Goal: Information Seeking & Learning: Learn about a topic

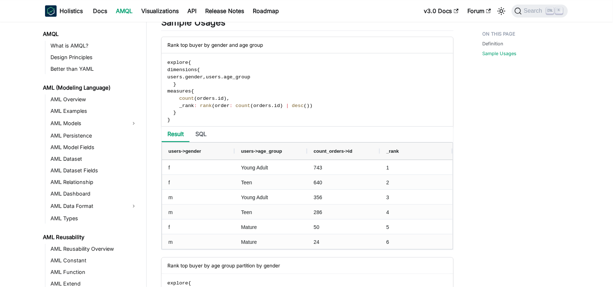
scroll to position [447, 0]
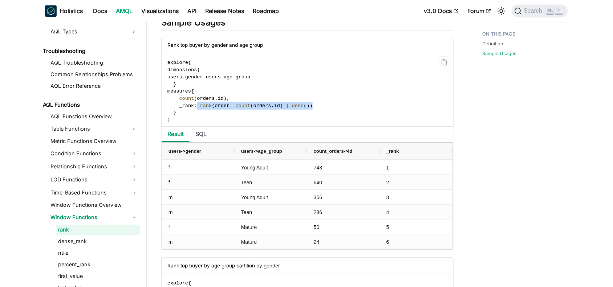
drag, startPoint x: 196, startPoint y: 106, endPoint x: 306, endPoint y: 106, distance: 110.0
click at [306, 106] on code "explore { dimensions { users . gender , users . age_group } measures { count ( …" at bounding box center [307, 91] width 290 height 76
copy span "rank ( order : count ( orders . id ) | desc ( ) )"
click at [286, 112] on code "explore { dimensions { users . gender , users . age_group } measures { count ( …" at bounding box center [307, 91] width 290 height 76
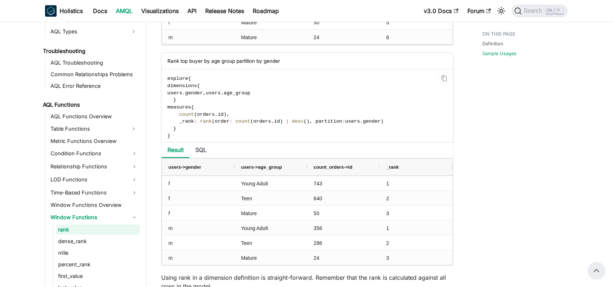
scroll to position [678, 0]
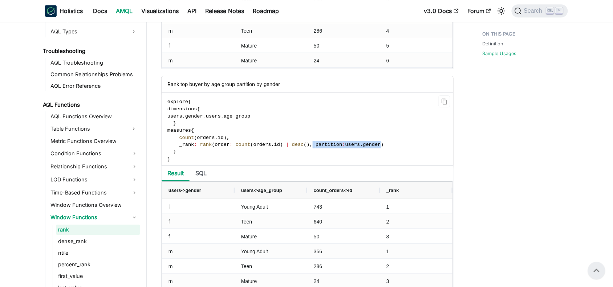
drag, startPoint x: 302, startPoint y: 146, endPoint x: 365, endPoint y: 147, distance: 63.5
click at [365, 147] on span "_rank : rank ( order : count ( orders . id ) | desc ( ) , partition : users . g…" at bounding box center [275, 144] width 216 height 5
copy span "partition : users . gender"
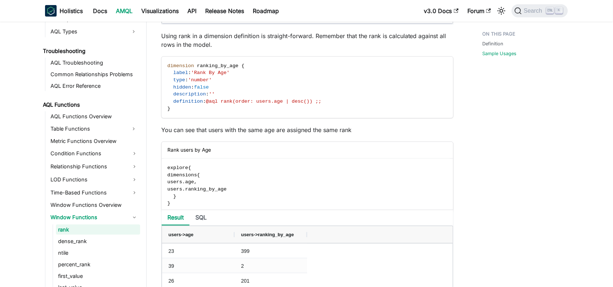
scroll to position [950, 0]
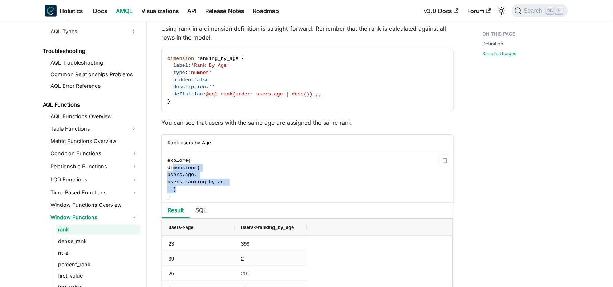
drag, startPoint x: 173, startPoint y: 169, endPoint x: 180, endPoint y: 189, distance: 21.2
click at [180, 189] on code "explore { dimensions { users . age , users . ranking_by_age } }" at bounding box center [307, 178] width 290 height 54
copy code "dimensions { users . age , users . ranking_by_age }"
drag, startPoint x: 278, startPoint y: 95, endPoint x: 301, endPoint y: 95, distance: 23.6
click at [301, 95] on span "@aql rank(order: users.age | desc()) ;;" at bounding box center [263, 93] width 115 height 5
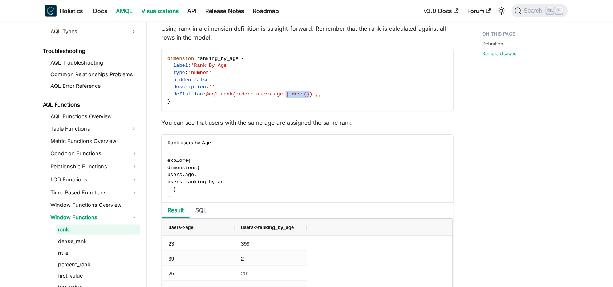
copy span "| desc()"
drag, startPoint x: 171, startPoint y: 171, endPoint x: 184, endPoint y: 189, distance: 22.8
click at [184, 189] on code "explore { dimensions { users . age , users . ranking_by_age } }" at bounding box center [307, 178] width 290 height 54
copy code "dimensions { users . age , users . ranking_by_age }"
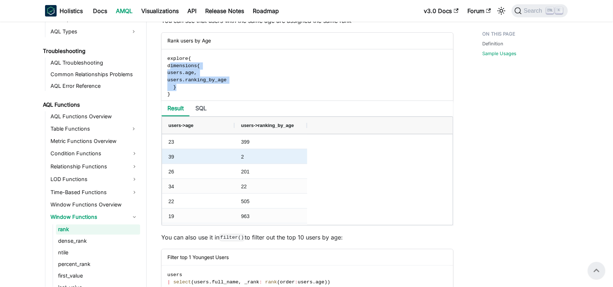
scroll to position [1041, 0]
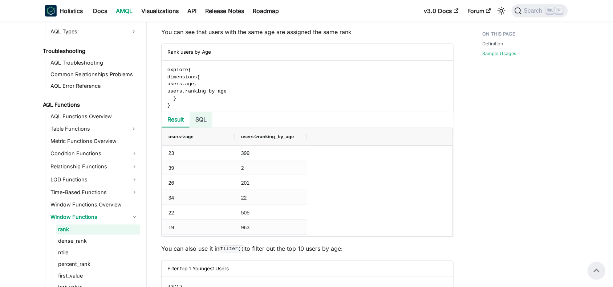
click at [206, 120] on li "SQL" at bounding box center [200, 120] width 23 height 16
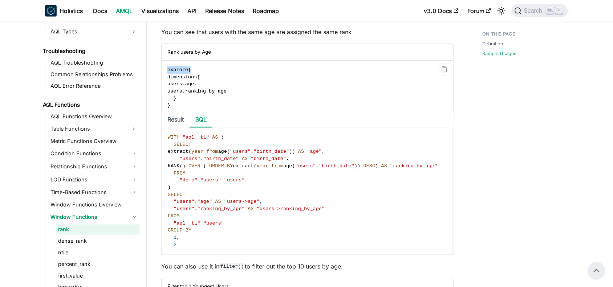
drag, startPoint x: 195, startPoint y: 70, endPoint x: 165, endPoint y: 70, distance: 29.4
click at [165, 70] on code "explore { dimensions { users . age , users . ranking_by_age } }" at bounding box center [307, 88] width 290 height 54
copy span "explore {"
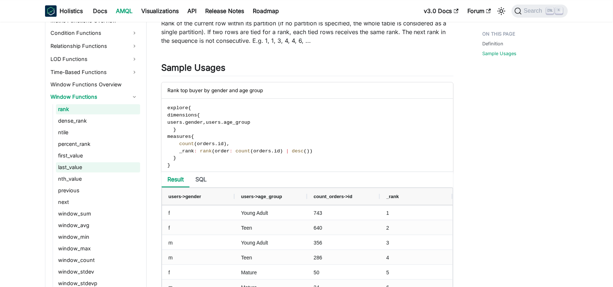
scroll to position [584, 0]
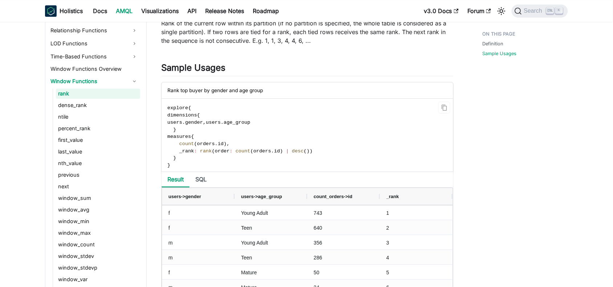
drag, startPoint x: 75, startPoint y: 171, endPoint x: 275, endPoint y: 142, distance: 201.4
click at [75, 171] on link "previous" at bounding box center [98, 175] width 84 height 10
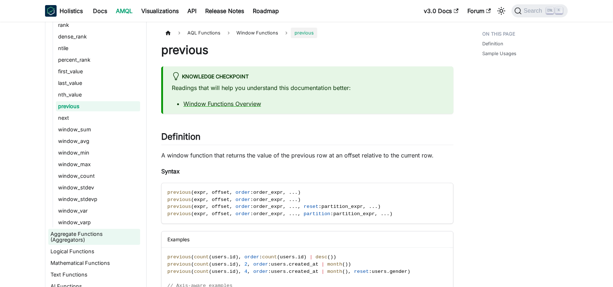
scroll to position [665, 0]
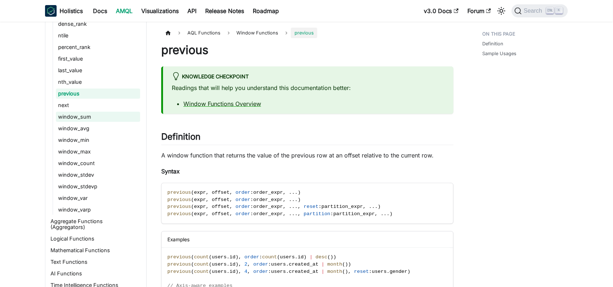
click at [79, 115] on link "window_sum" at bounding box center [98, 117] width 84 height 10
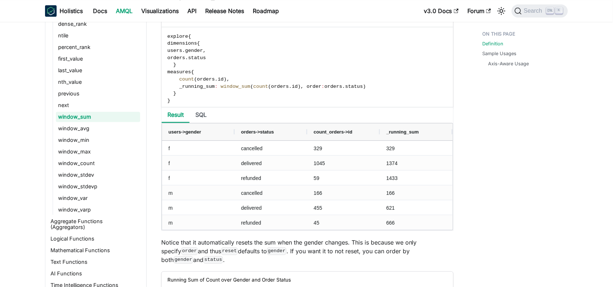
scroll to position [590, 0]
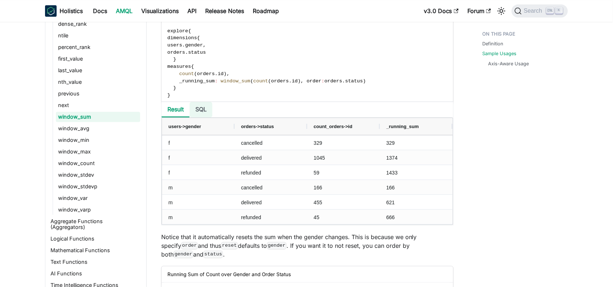
click at [200, 111] on li "SQL" at bounding box center [200, 110] width 23 height 16
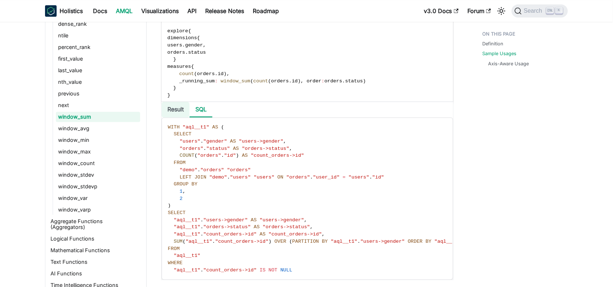
click at [175, 115] on li "Result" at bounding box center [176, 110] width 28 height 16
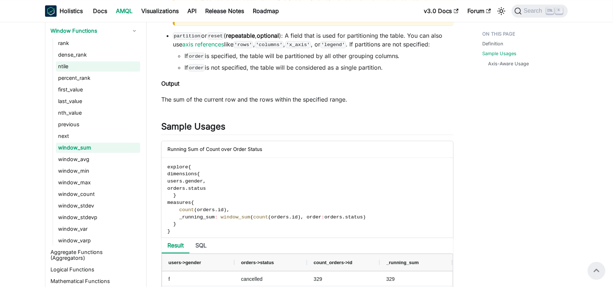
scroll to position [620, 0]
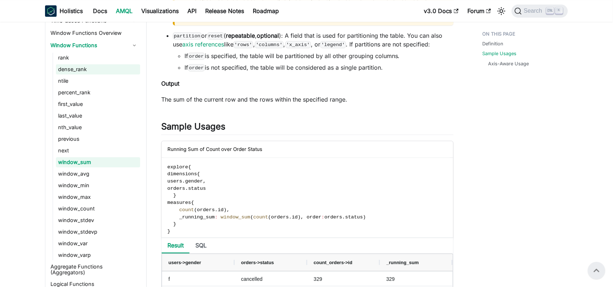
drag, startPoint x: 73, startPoint y: 66, endPoint x: 107, endPoint y: 72, distance: 35.3
click at [73, 66] on link "dense_rank" at bounding box center [98, 69] width 84 height 10
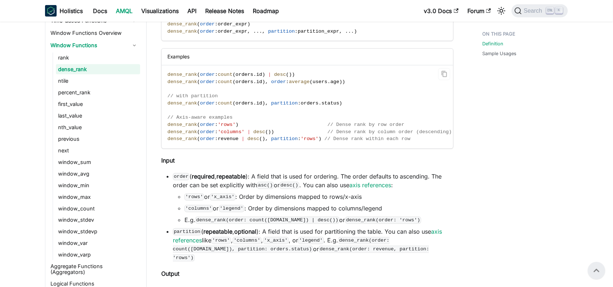
scroll to position [181, 0]
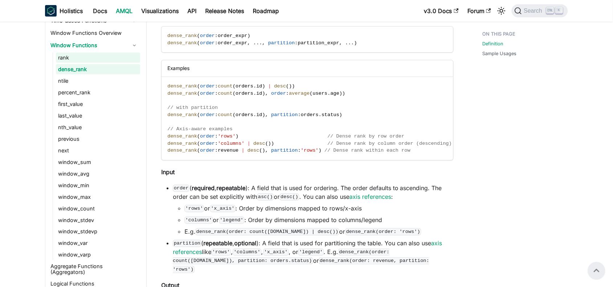
click at [62, 56] on link "rank" at bounding box center [98, 58] width 84 height 10
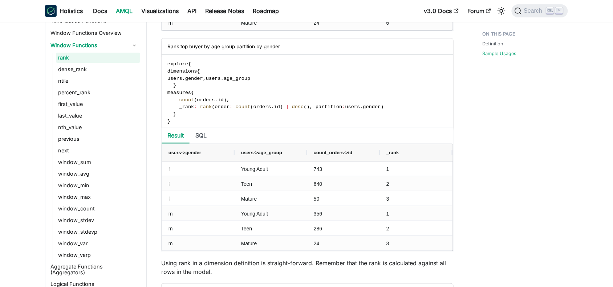
scroll to position [726, 0]
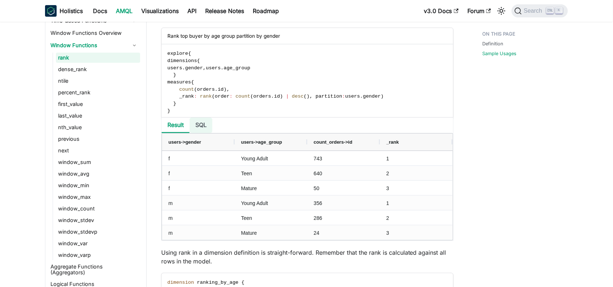
click at [204, 124] on li "SQL" at bounding box center [200, 126] width 23 height 16
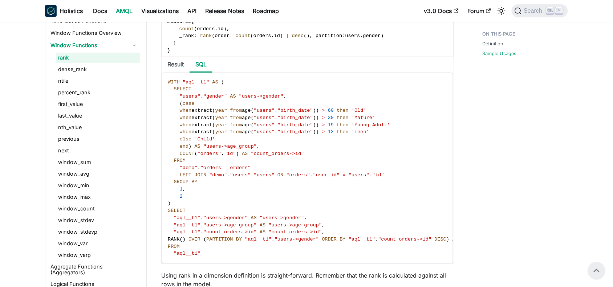
scroll to position [771, 0]
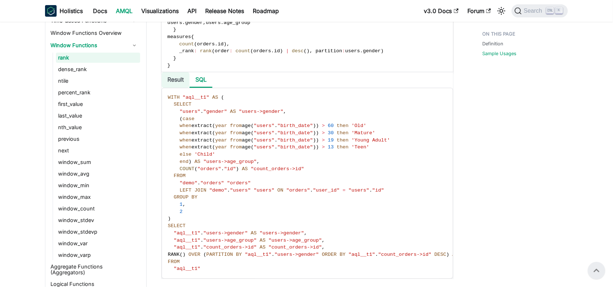
click at [175, 80] on li "Result" at bounding box center [176, 80] width 28 height 16
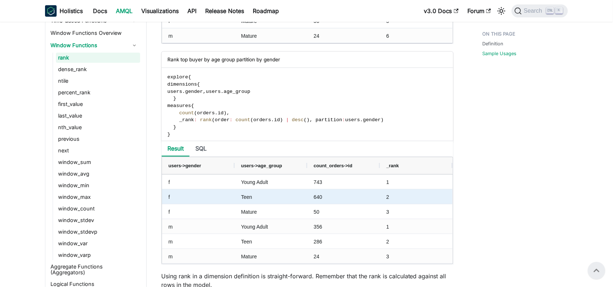
scroll to position [680, 0]
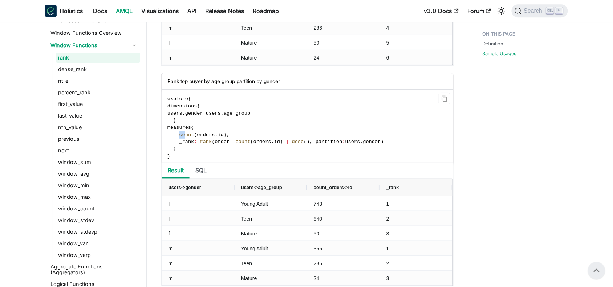
drag, startPoint x: 180, startPoint y: 135, endPoint x: 184, endPoint y: 135, distance: 4.7
click at [184, 135] on span "count" at bounding box center [186, 134] width 15 height 5
click at [203, 171] on li "SQL" at bounding box center [200, 171] width 23 height 16
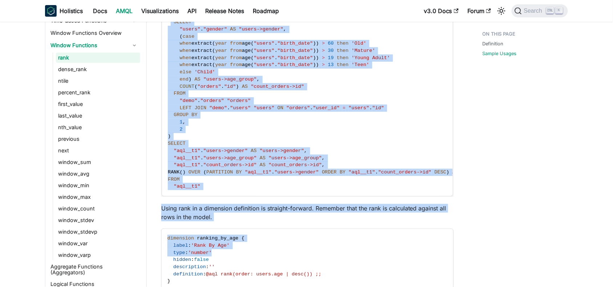
scroll to position [858, 0]
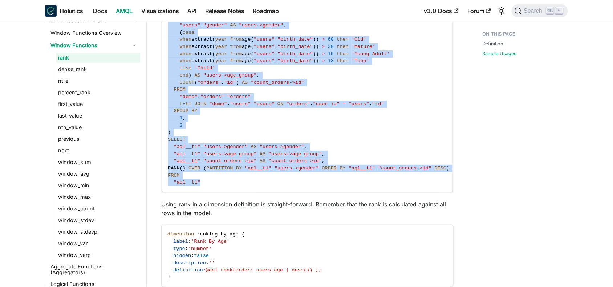
drag, startPoint x: 171, startPoint y: 153, endPoint x: 210, endPoint y: 183, distance: 49.1
click at [210, 183] on code "WITH "aql__t1" AS ( SELECT "users" . "gender" AS "users->gender" , ( case when …" at bounding box center [325, 97] width 326 height 191
copy code "SELECT "users" . "gender" AS "users->gender" , ( case when extract ( year from …"
click at [264, 114] on code "WITH "aql__t1" AS ( SELECT "users" . "gender" AS "users->gender" , ( case when …" at bounding box center [325, 97] width 326 height 191
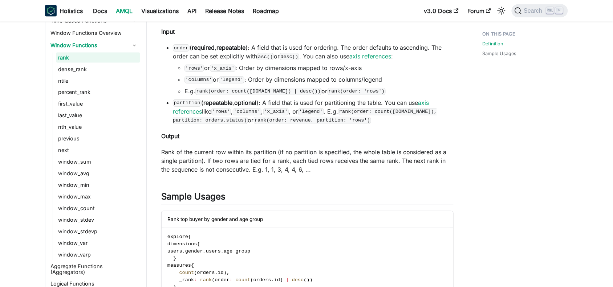
scroll to position [454, 0]
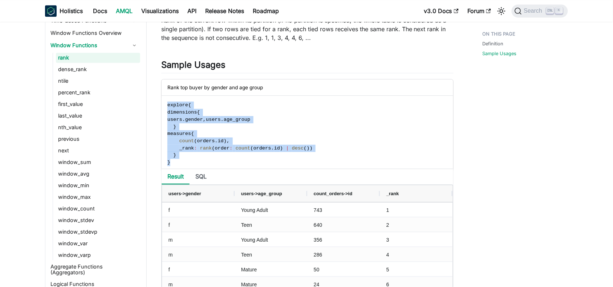
drag, startPoint x: 175, startPoint y: 162, endPoint x: 156, endPoint y: 107, distance: 58.0
copy code "explore { dimensions { users . gender , users . age_group } measures { count ( …"
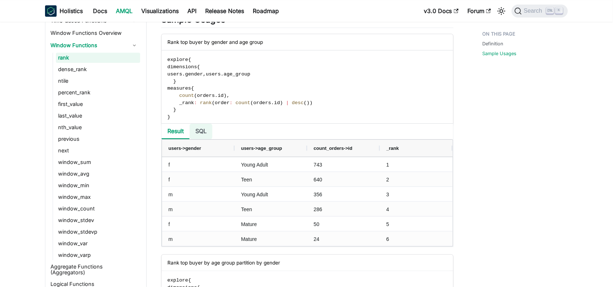
click at [202, 135] on li "SQL" at bounding box center [200, 132] width 23 height 16
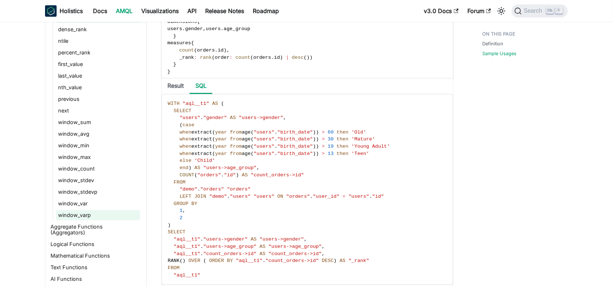
scroll to position [705, 0]
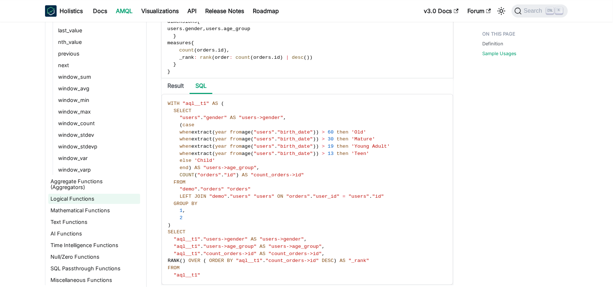
click at [68, 199] on link "Logical Functions" at bounding box center [94, 199] width 92 height 10
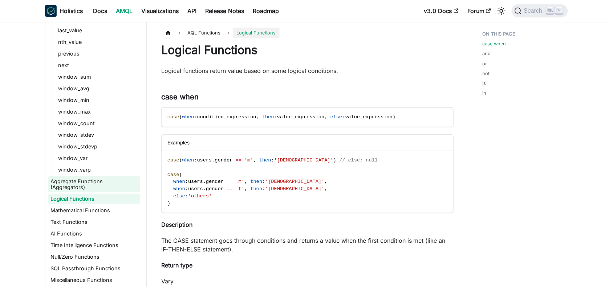
click at [78, 184] on link "Aggregate Functions (Aggregators)" at bounding box center [94, 184] width 92 height 16
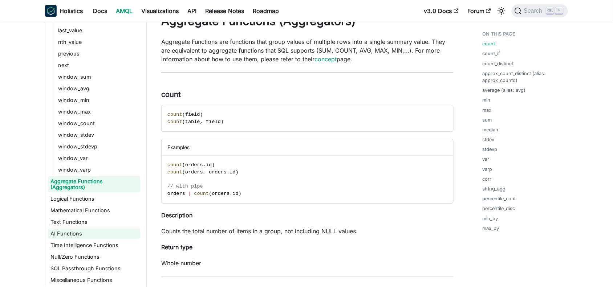
scroll to position [45, 0]
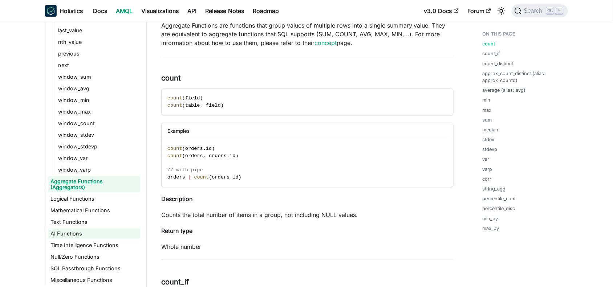
click at [81, 232] on link "AI Functions" at bounding box center [94, 234] width 92 height 10
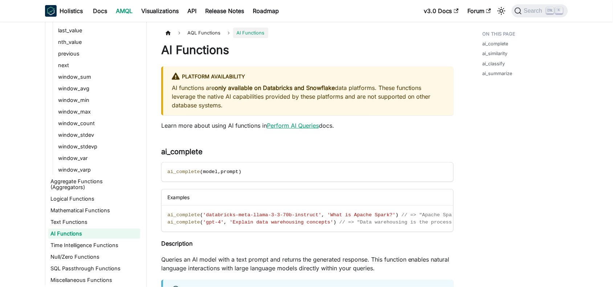
click at [291, 123] on link "Perform AI Queries" at bounding box center [293, 125] width 52 height 7
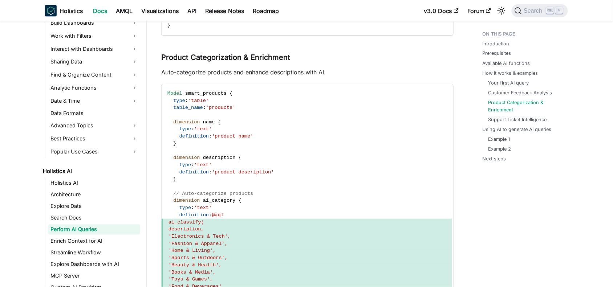
scroll to position [1180, 0]
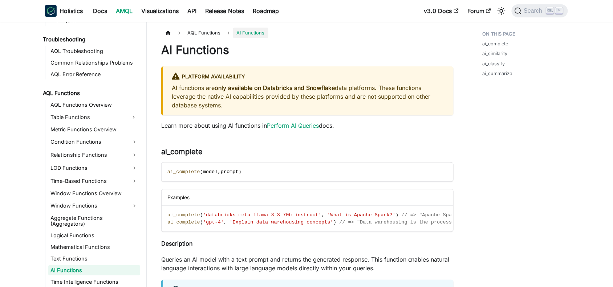
scroll to position [496, 0]
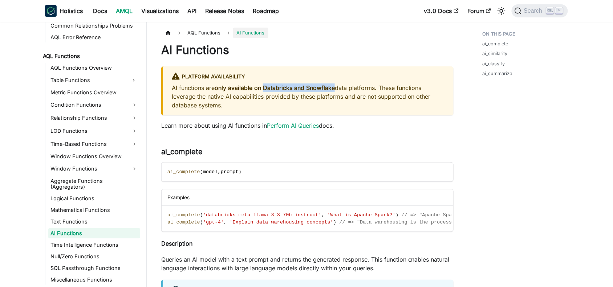
drag, startPoint x: 263, startPoint y: 86, endPoint x: 335, endPoint y: 91, distance: 71.7
click at [335, 91] on strong "only available on Databricks and Snowflake" at bounding box center [274, 87] width 120 height 7
copy strong "Databricks and Snowflake"
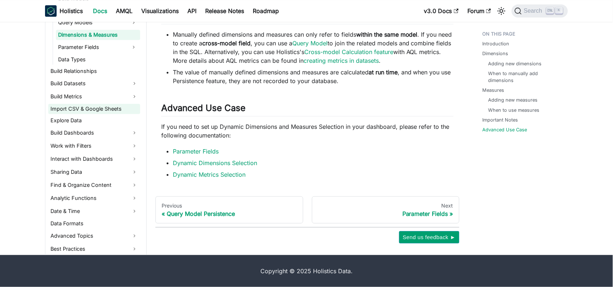
scroll to position [181, 0]
